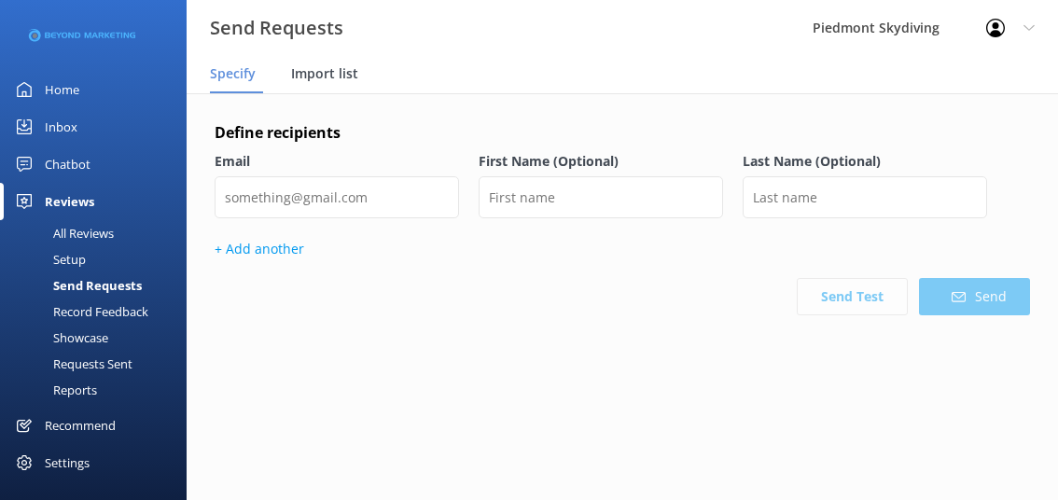
click at [314, 70] on span "Import list" at bounding box center [324, 73] width 67 height 19
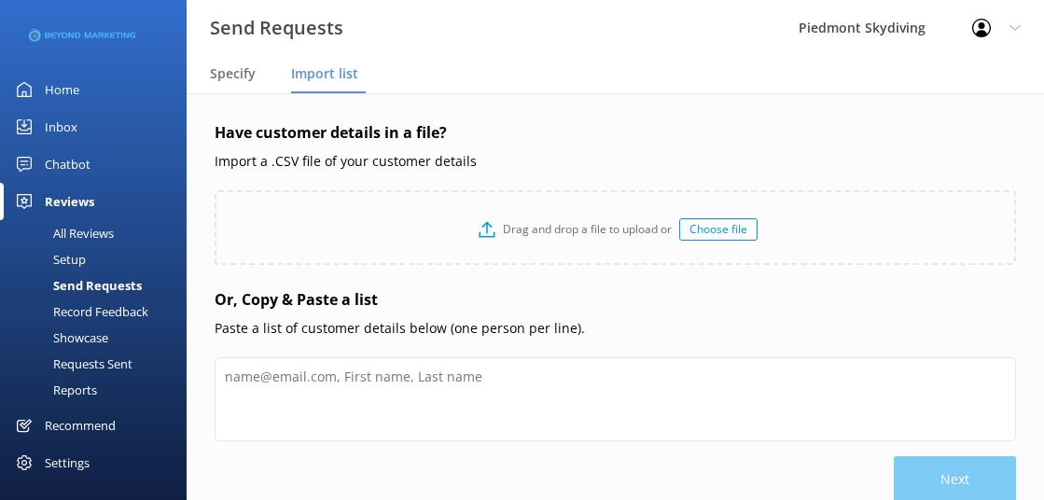
click at [729, 229] on div "Choose file" at bounding box center [718, 229] width 78 height 22
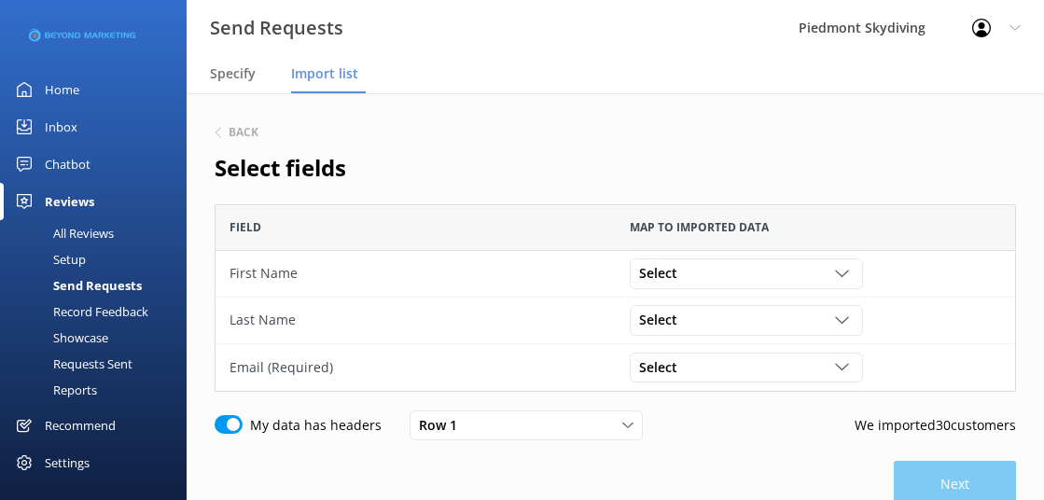
scroll to position [174, 788]
click at [838, 270] on icon "grid" at bounding box center [842, 274] width 14 height 14
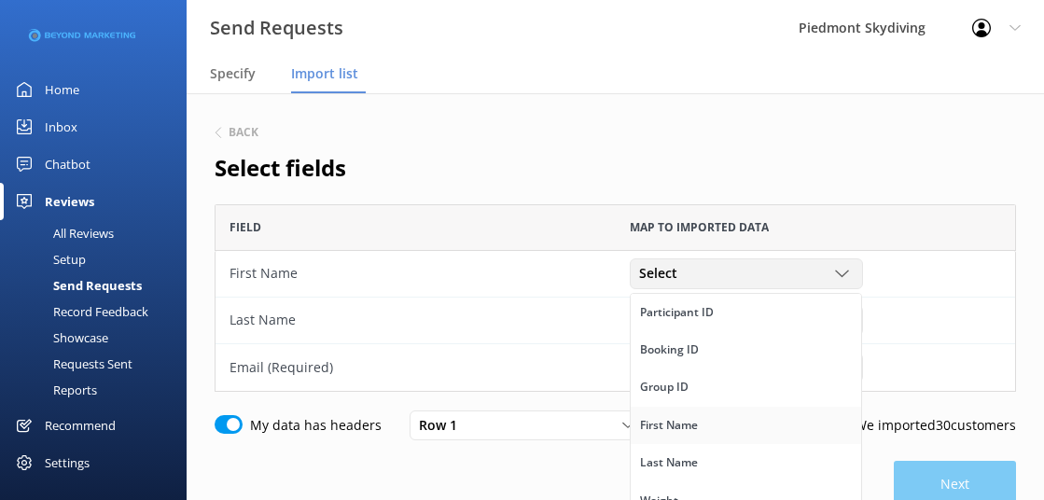
click at [744, 424] on link "First Name" at bounding box center [746, 425] width 231 height 37
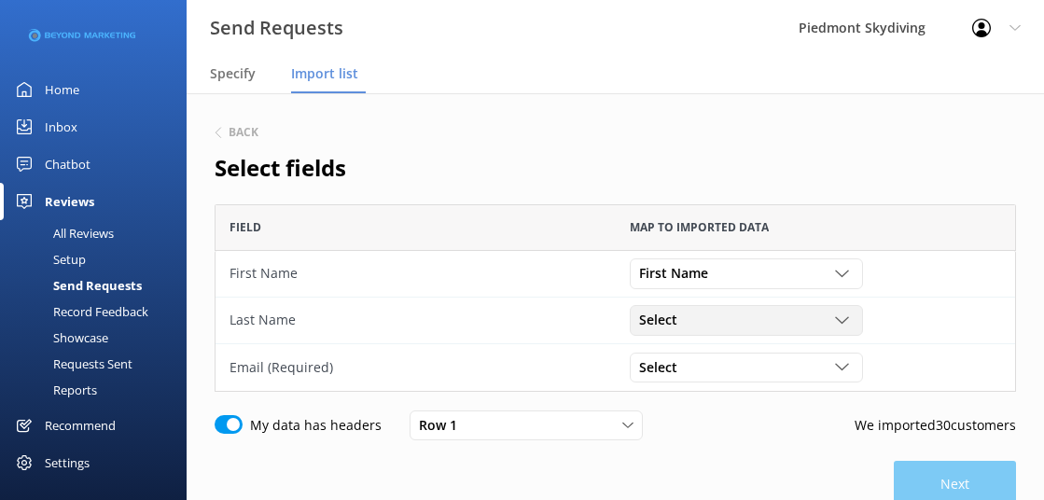
click at [854, 328] on div "Select" at bounding box center [747, 320] width 224 height 21
click at [786, 419] on link "Last Name" at bounding box center [746, 410] width 231 height 37
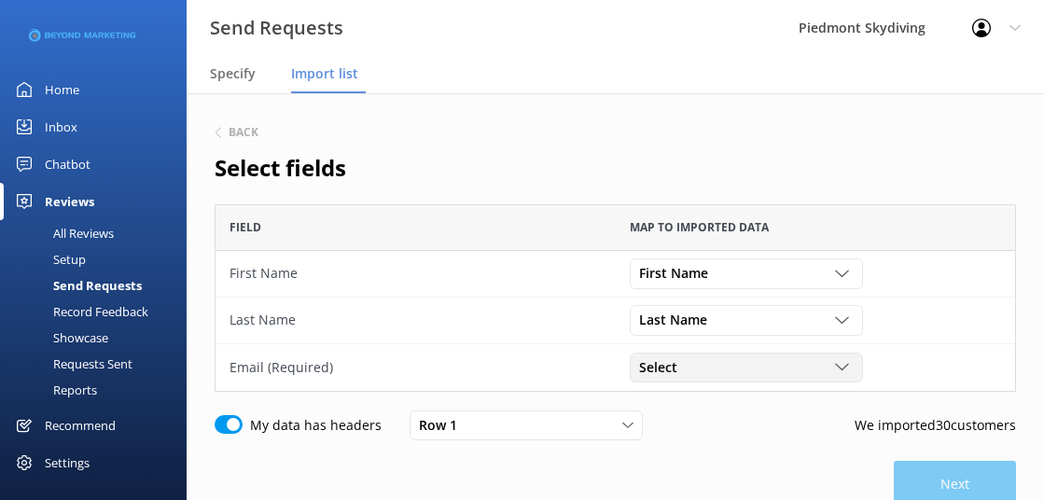
click at [840, 370] on icon "grid" at bounding box center [842, 367] width 14 height 14
click at [765, 441] on link "Email" at bounding box center [746, 428] width 231 height 37
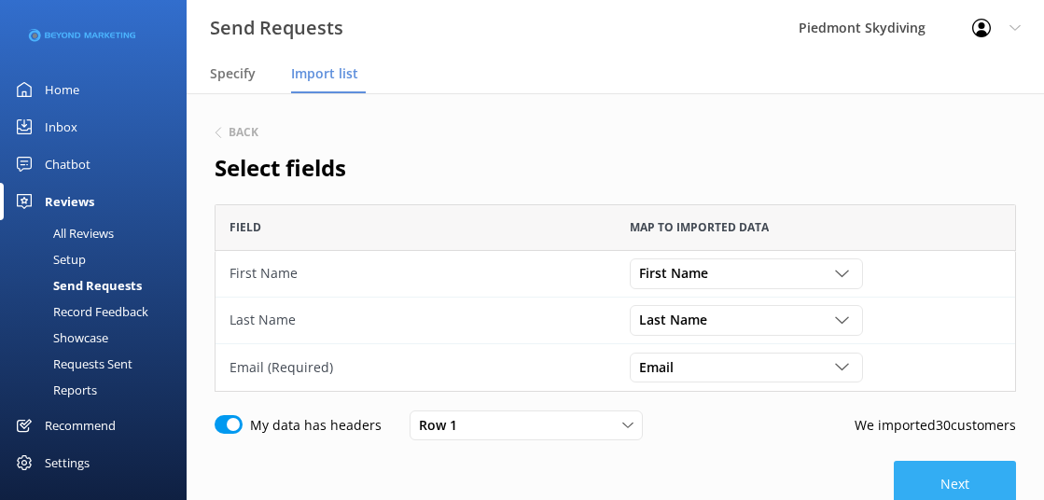
click at [950, 478] on button "Next" at bounding box center [955, 484] width 122 height 47
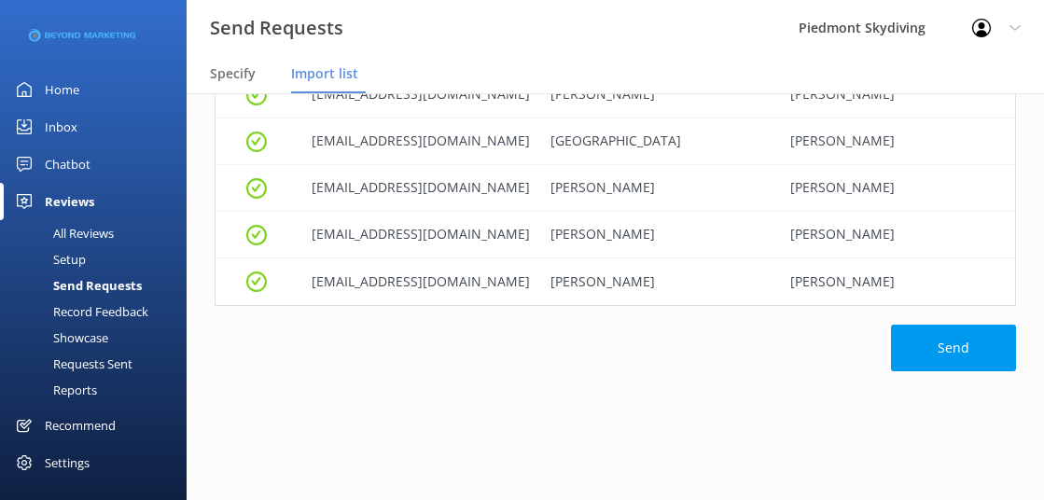
scroll to position [1310, 0]
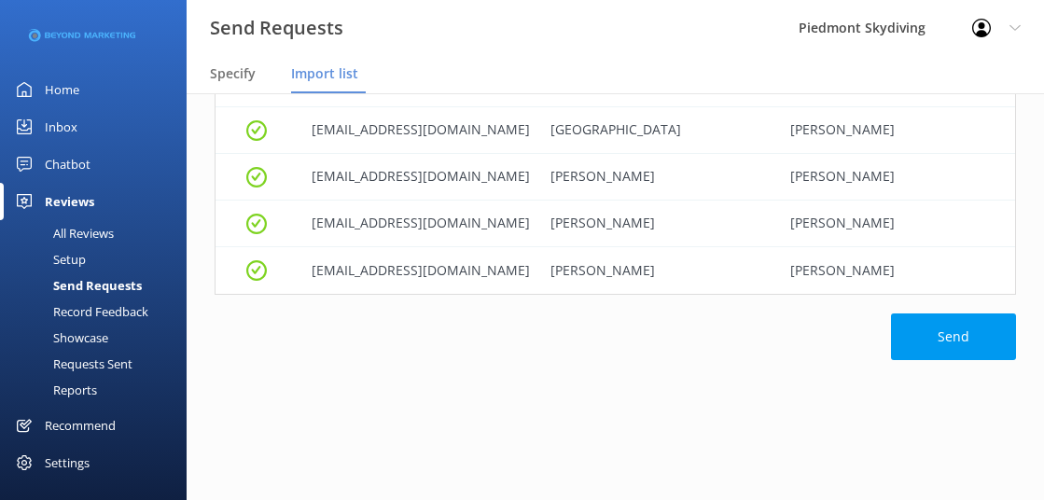
click at [924, 373] on div "Send" at bounding box center [616, 393] width 802 height 159
